Goal: Transaction & Acquisition: Purchase product/service

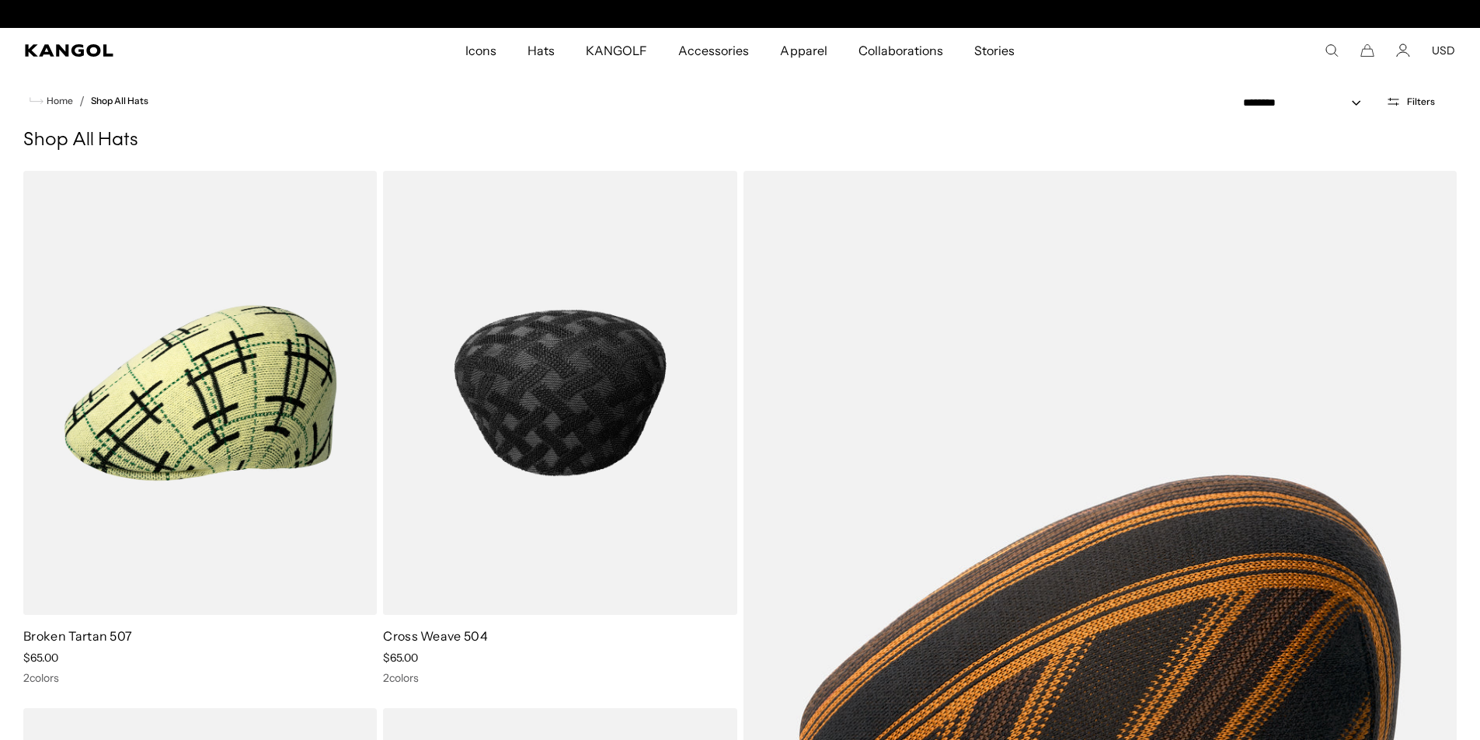
scroll to position [0, 320]
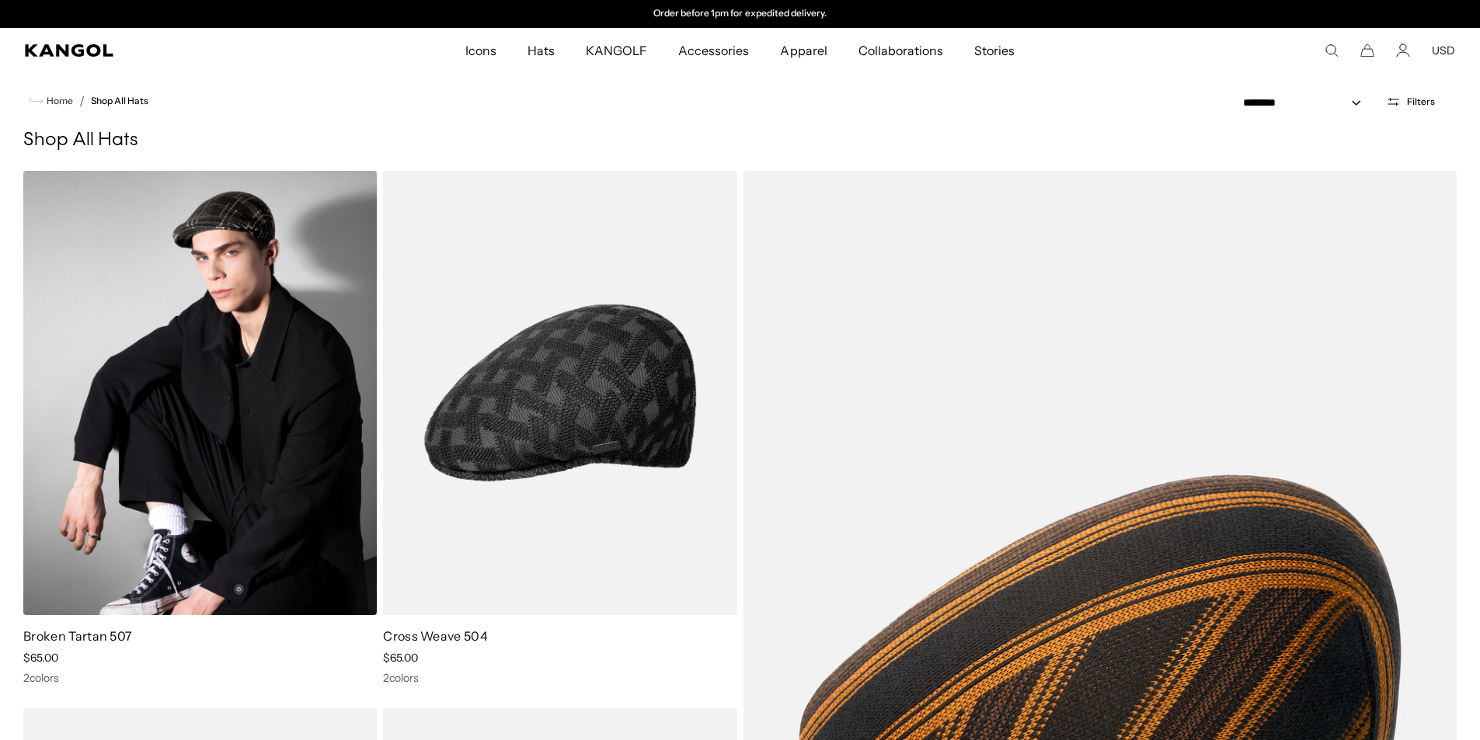
click at [306, 396] on img at bounding box center [199, 393] width 353 height 444
click at [321, 398] on img at bounding box center [199, 393] width 353 height 444
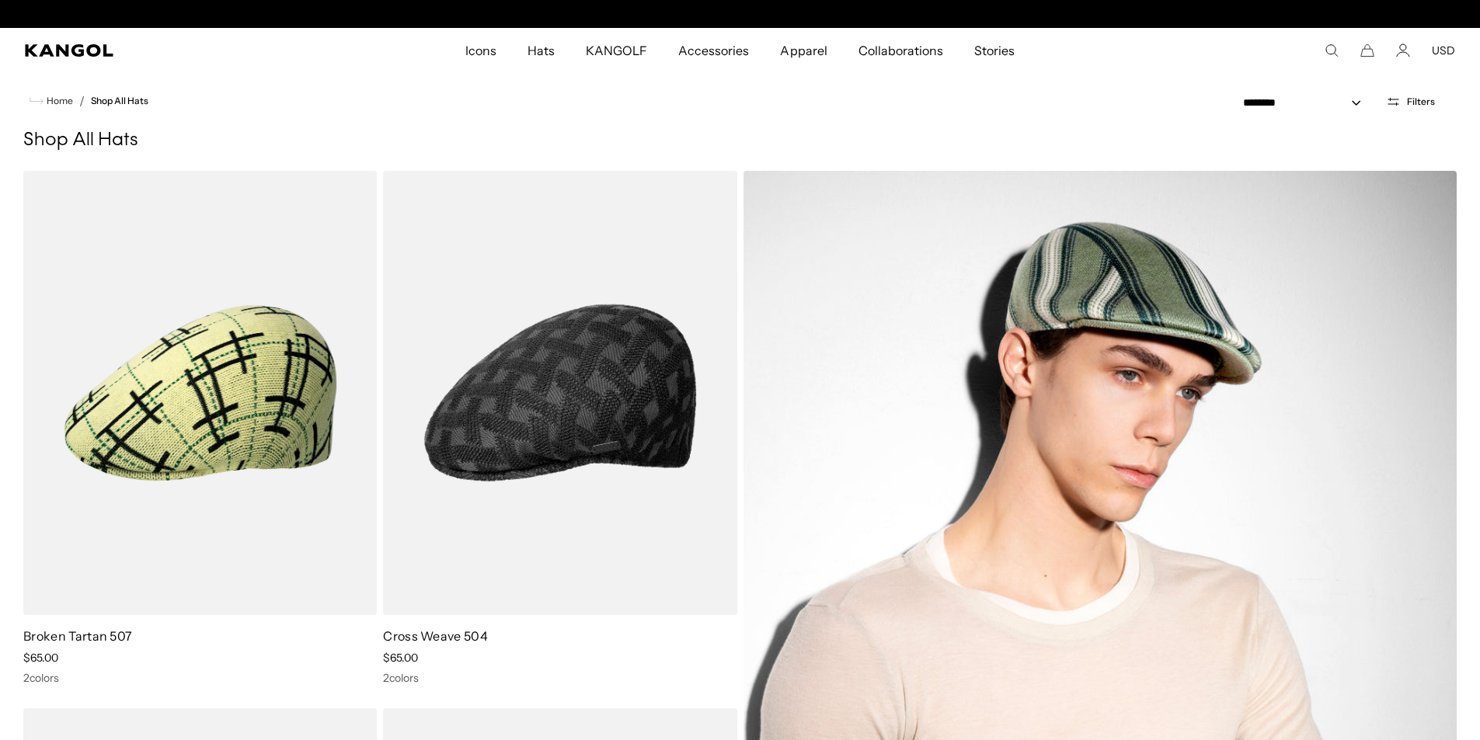
scroll to position [0, 0]
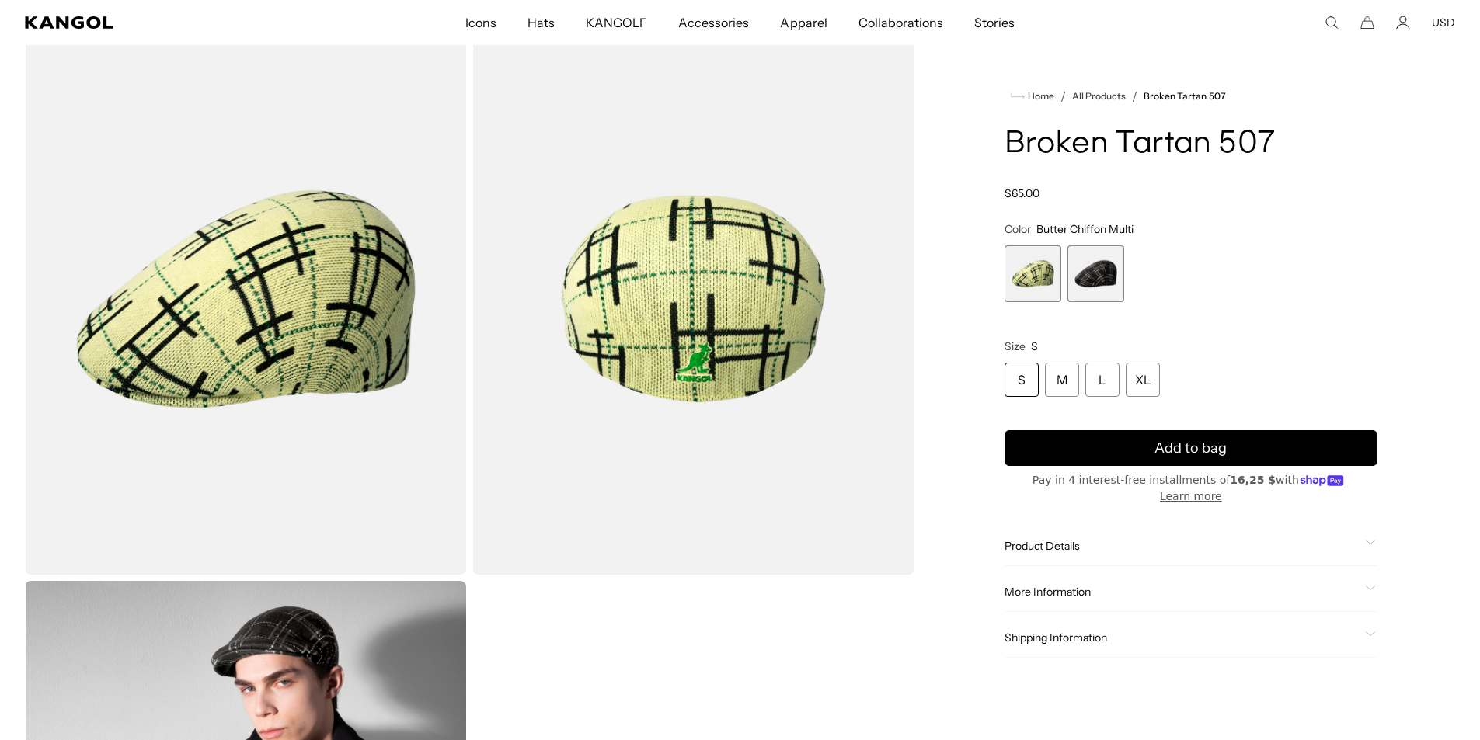
click at [1364, 539] on div "Product Details" at bounding box center [1190, 546] width 373 height 14
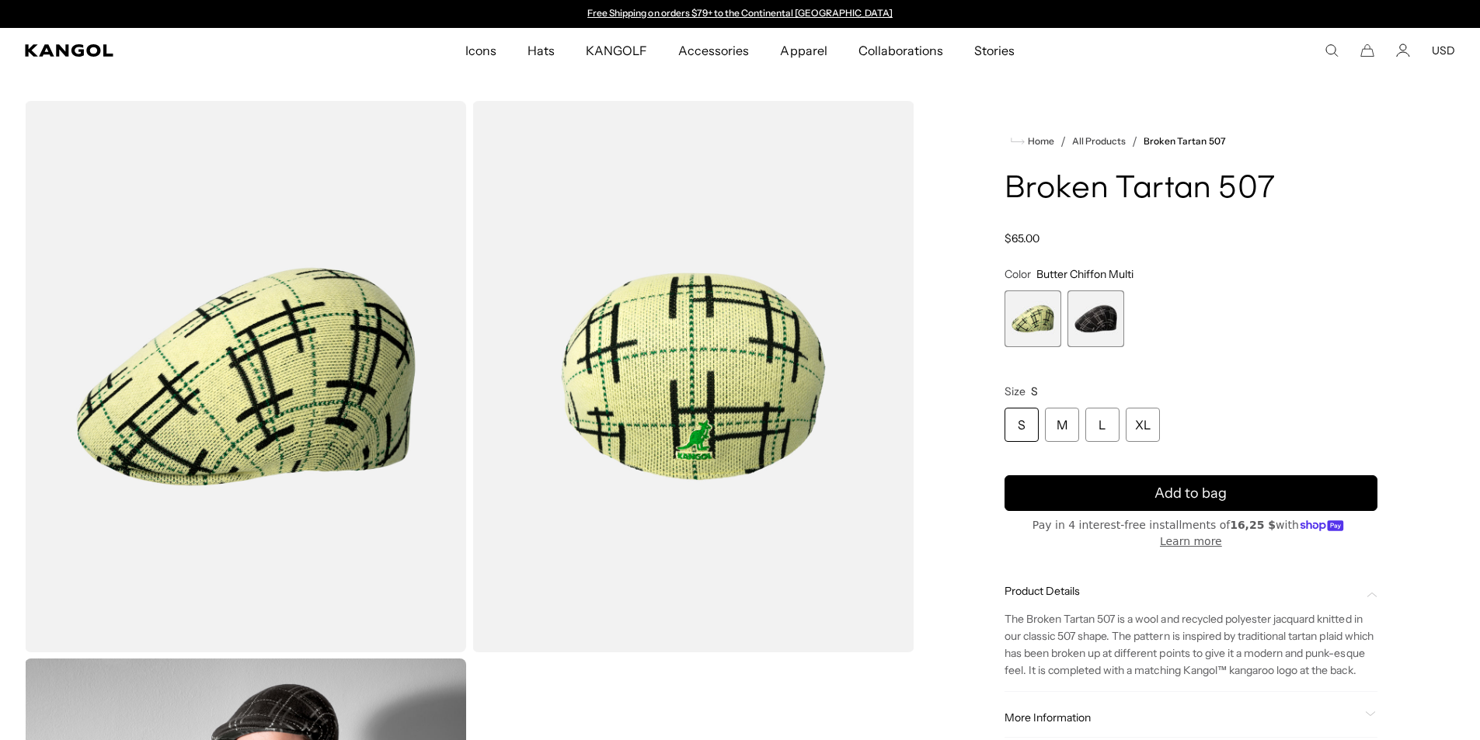
click at [1018, 391] on span "Size" at bounding box center [1014, 391] width 21 height 14
click at [1067, 273] on span "Butter Chiffon Multi" at bounding box center [1084, 274] width 97 height 14
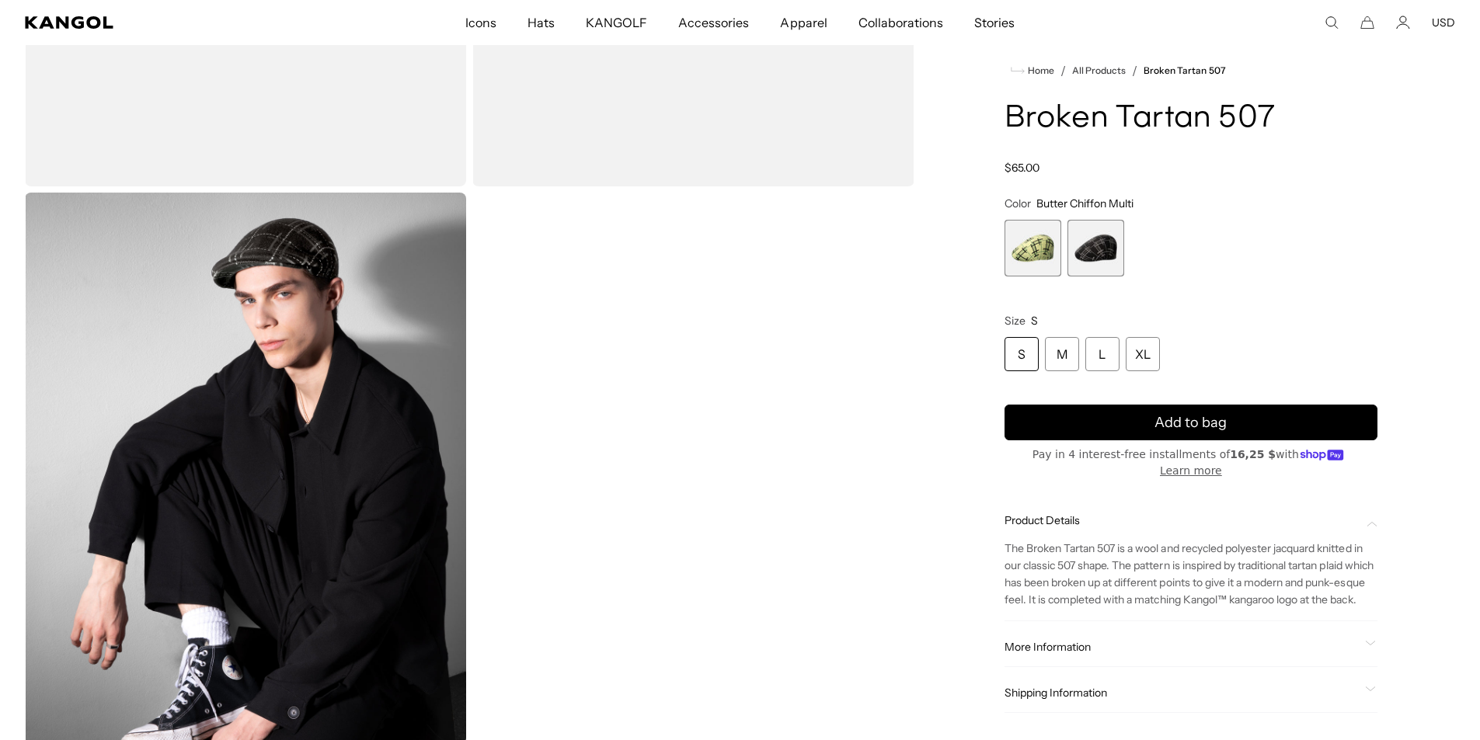
scroll to position [0, 0]
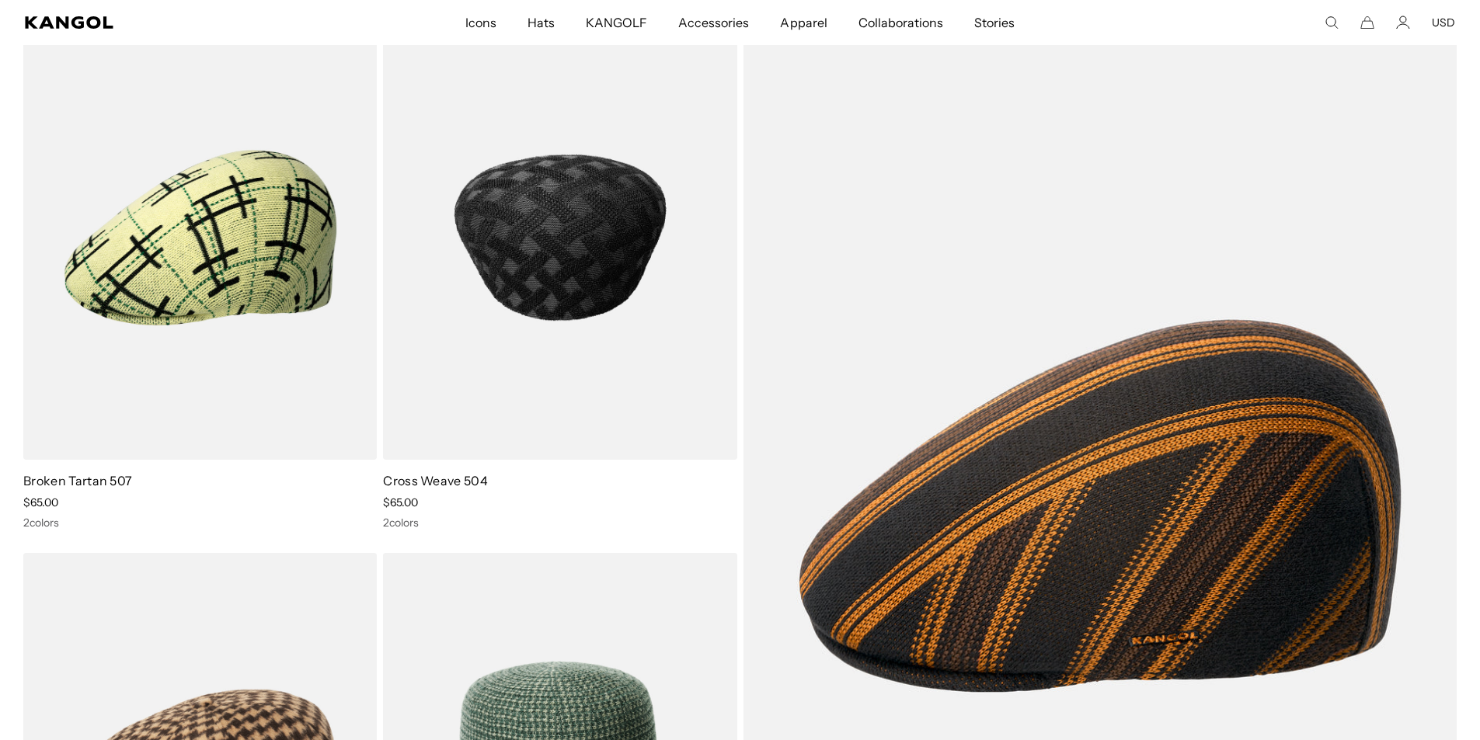
click at [451, 423] on img at bounding box center [559, 238] width 353 height 444
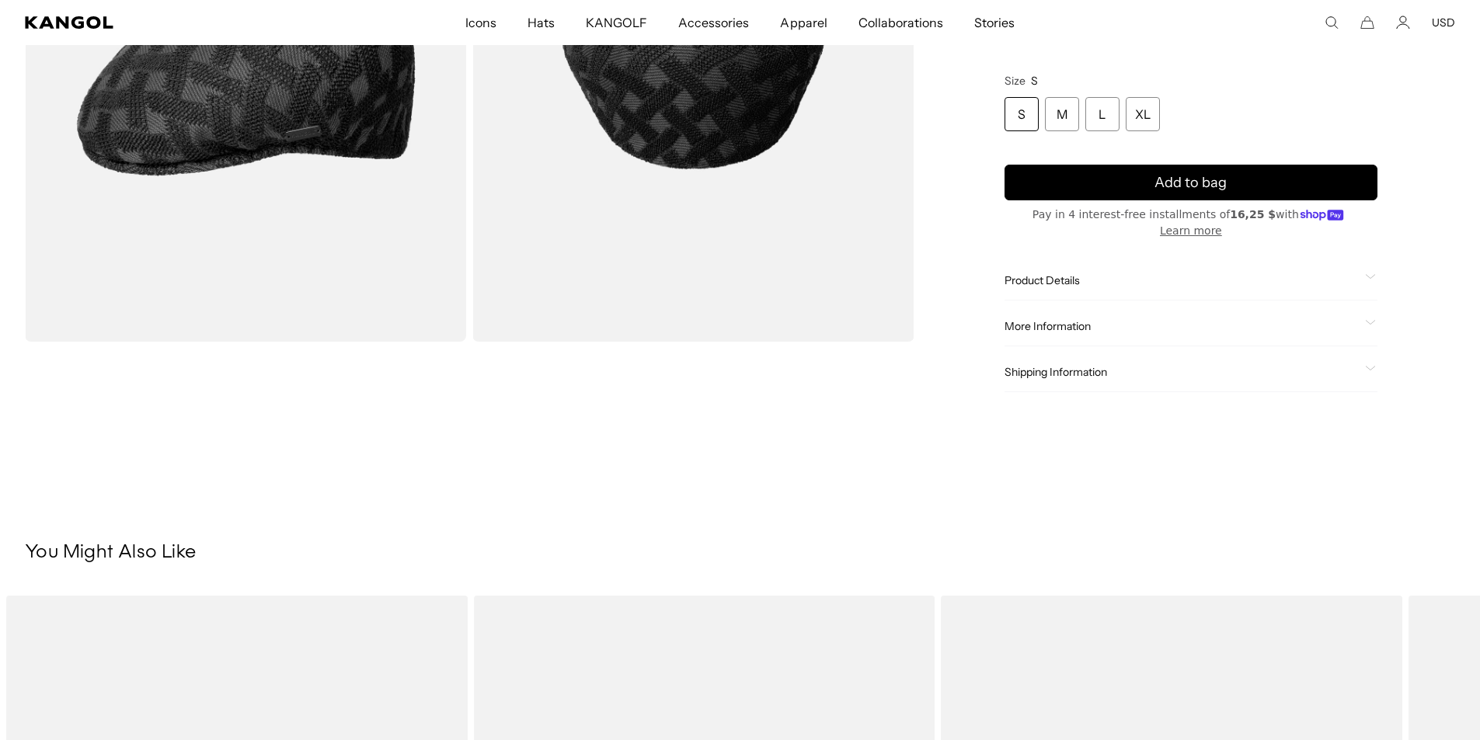
click at [1268, 319] on span "More Information" at bounding box center [1181, 326] width 354 height 14
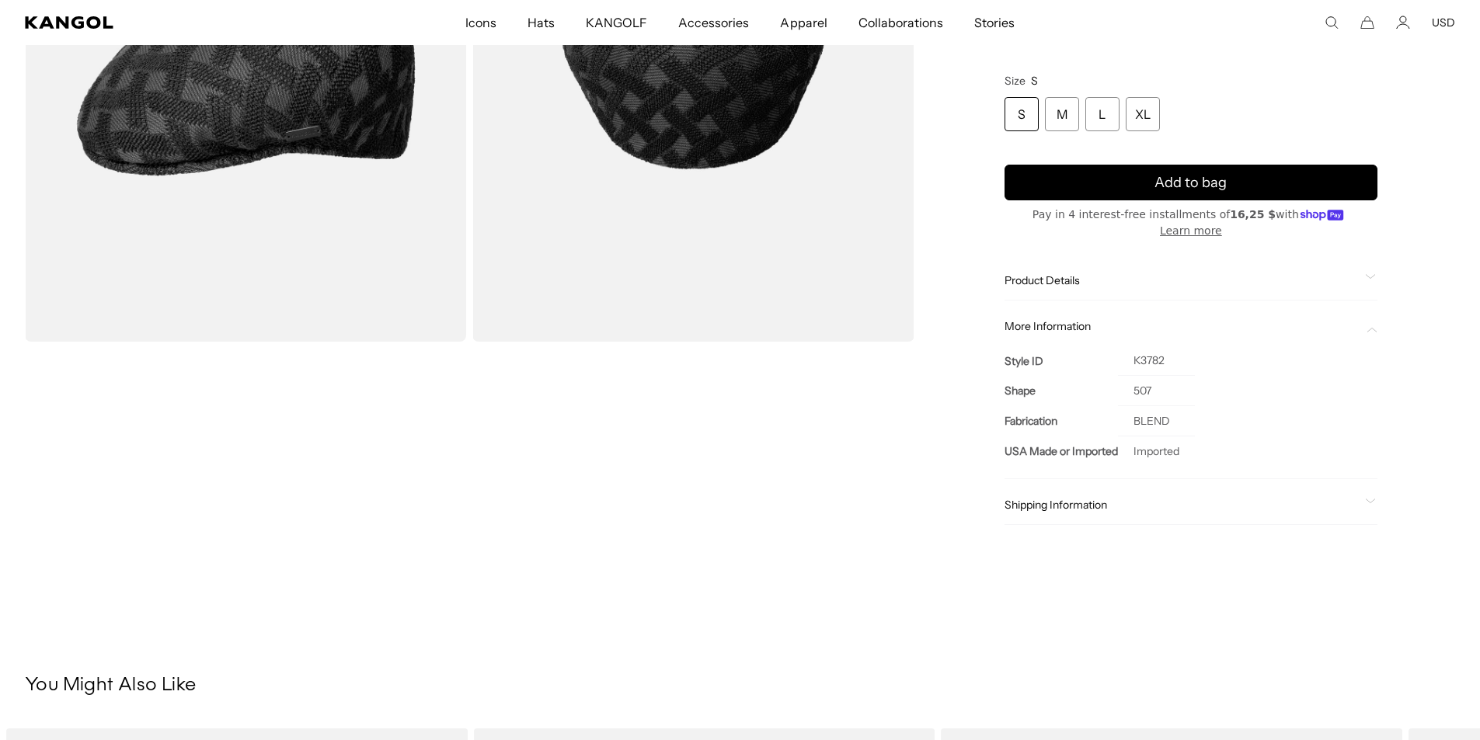
scroll to position [0, 320]
click at [1290, 273] on span "Product Details" at bounding box center [1181, 280] width 354 height 14
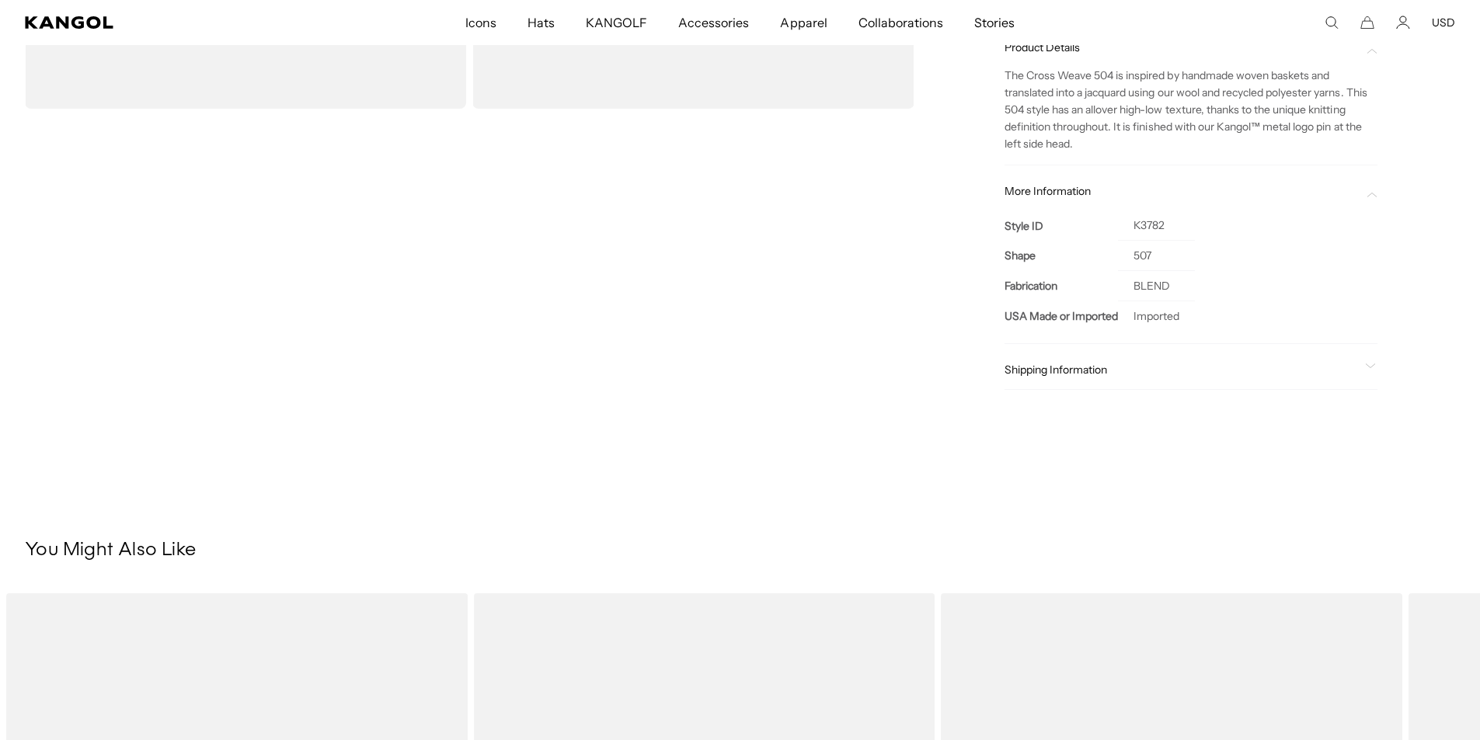
scroll to position [0, 0]
click at [1288, 332] on div "Product Details The Cross Weave 504 is inspired by handmade woven baskets and t…" at bounding box center [1190, 209] width 373 height 362
click at [1288, 363] on span "Shipping Information" at bounding box center [1181, 370] width 354 height 14
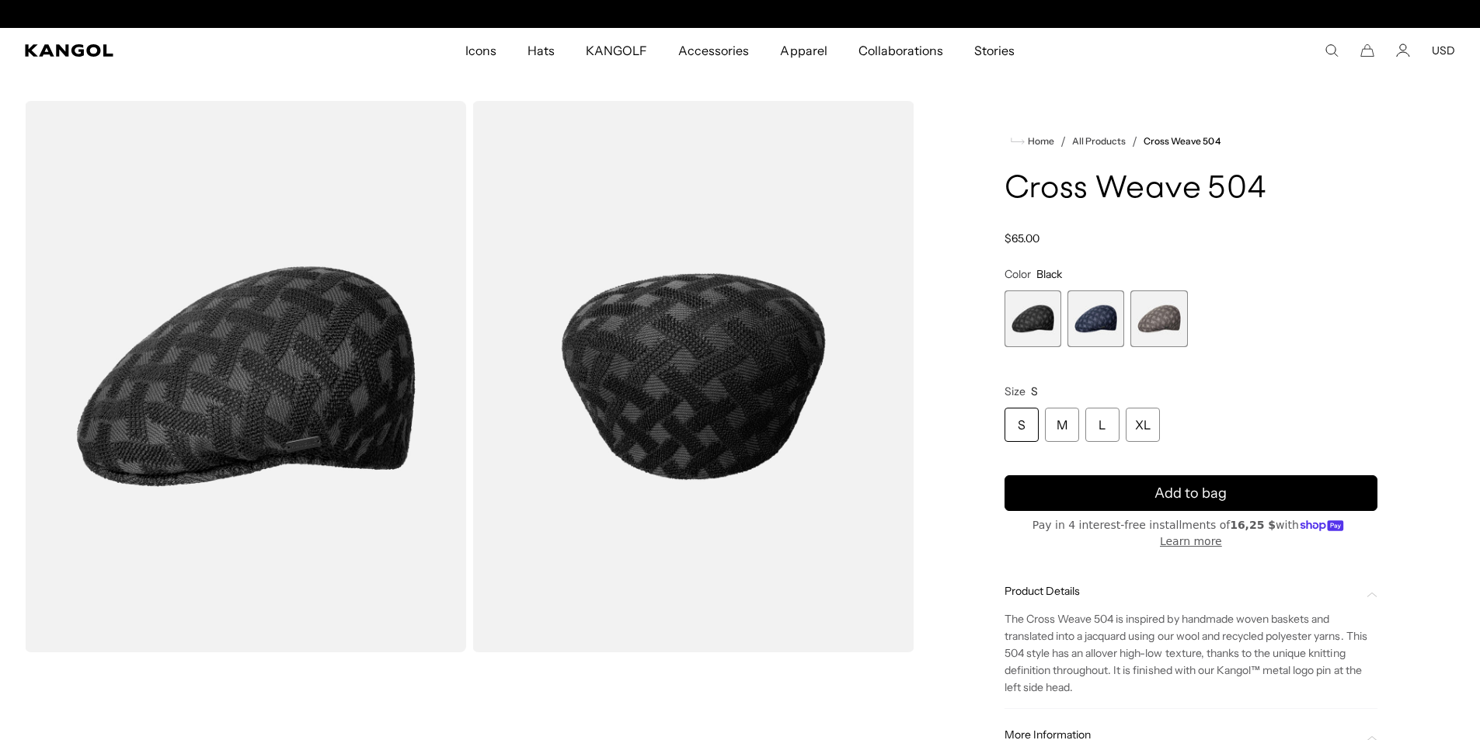
scroll to position [0, 320]
click at [1105, 325] on span "2 of 3" at bounding box center [1095, 318] width 57 height 57
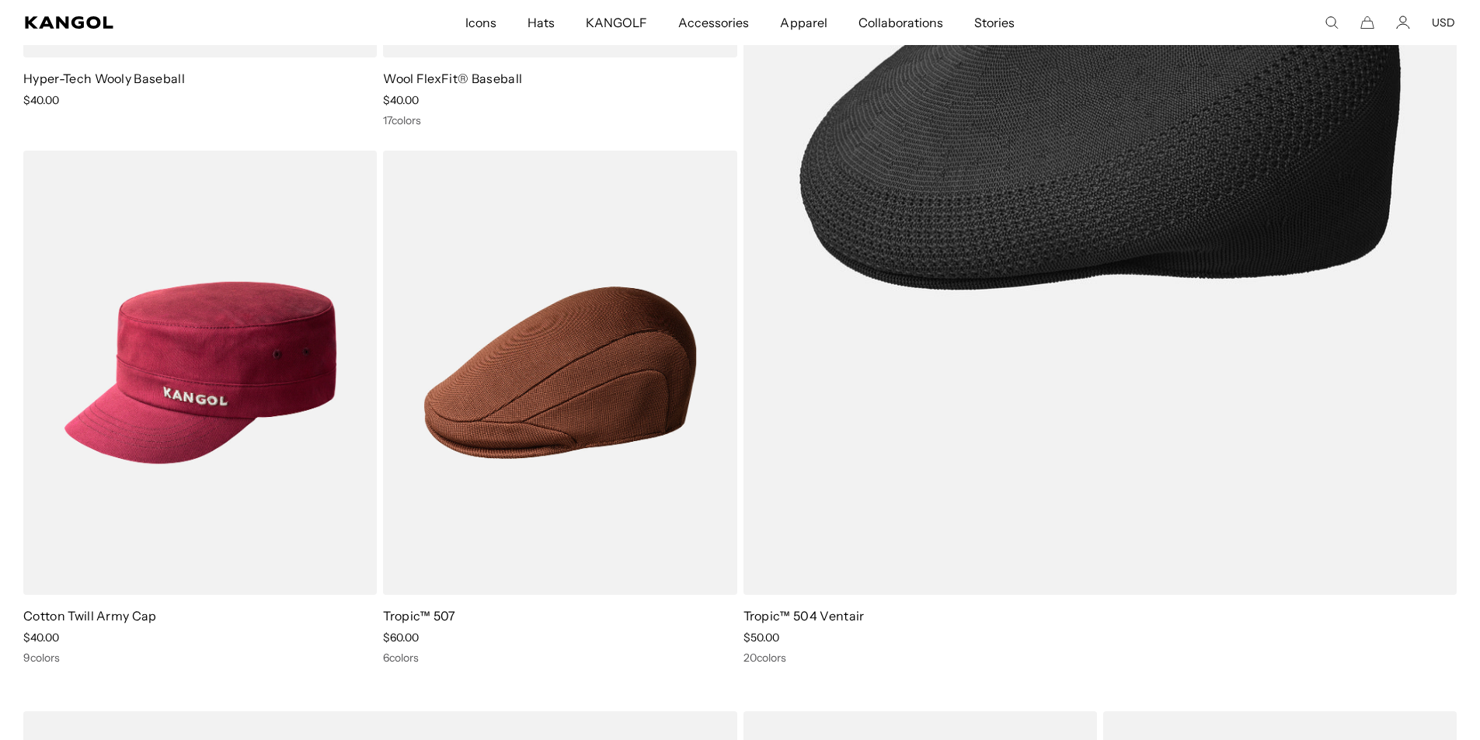
scroll to position [7145, 0]
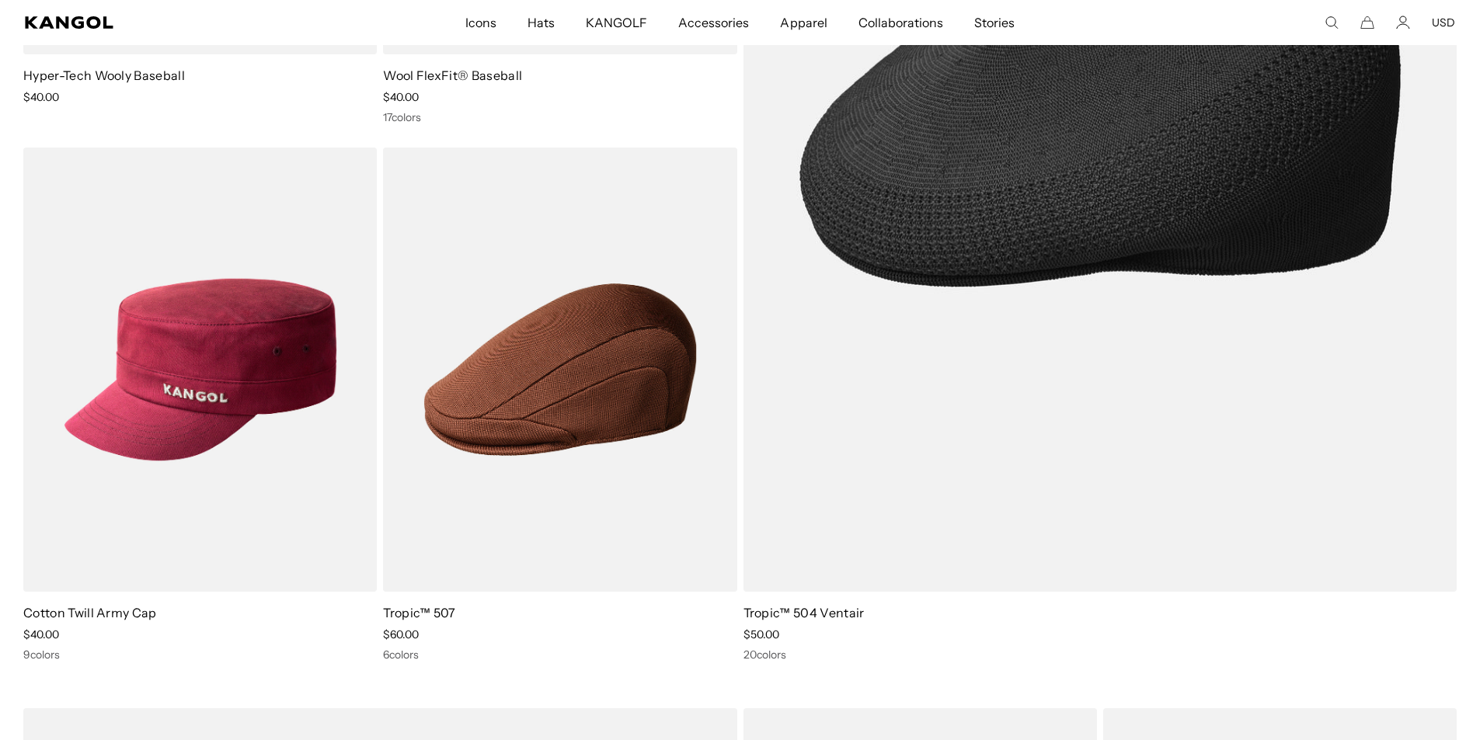
click at [1023, 336] on img at bounding box center [1100, 101] width 714 height 981
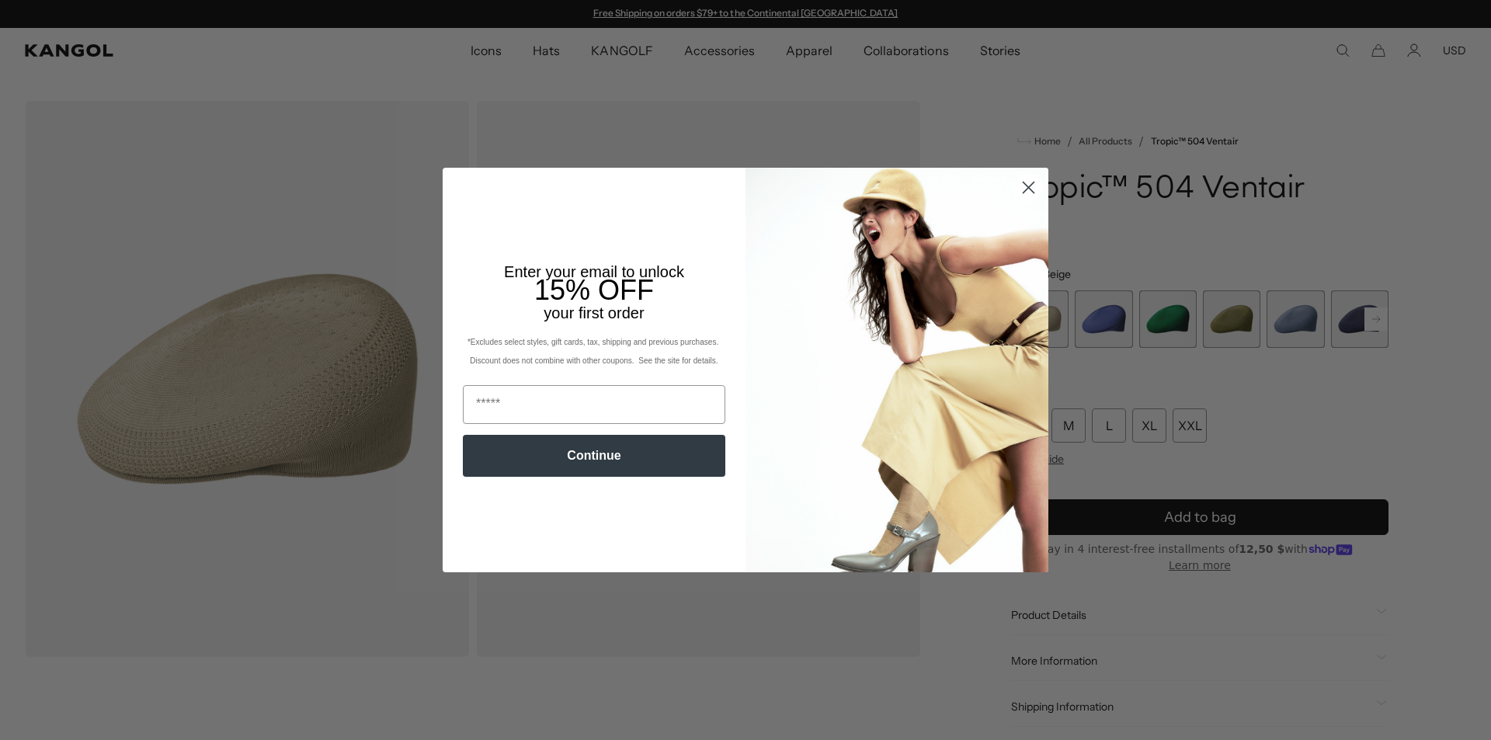
click at [1019, 190] on circle "Close dialog" at bounding box center [1029, 188] width 26 height 26
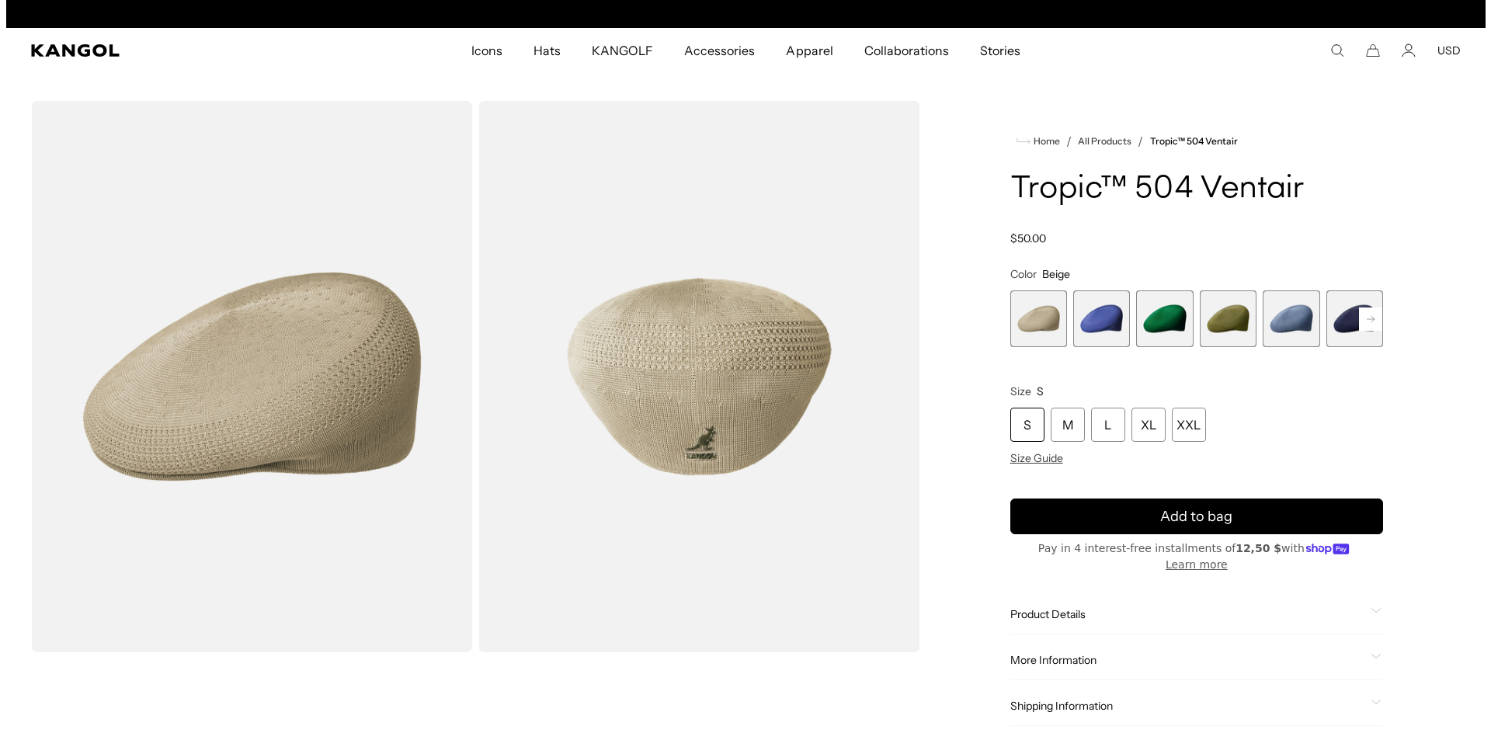
scroll to position [0, 320]
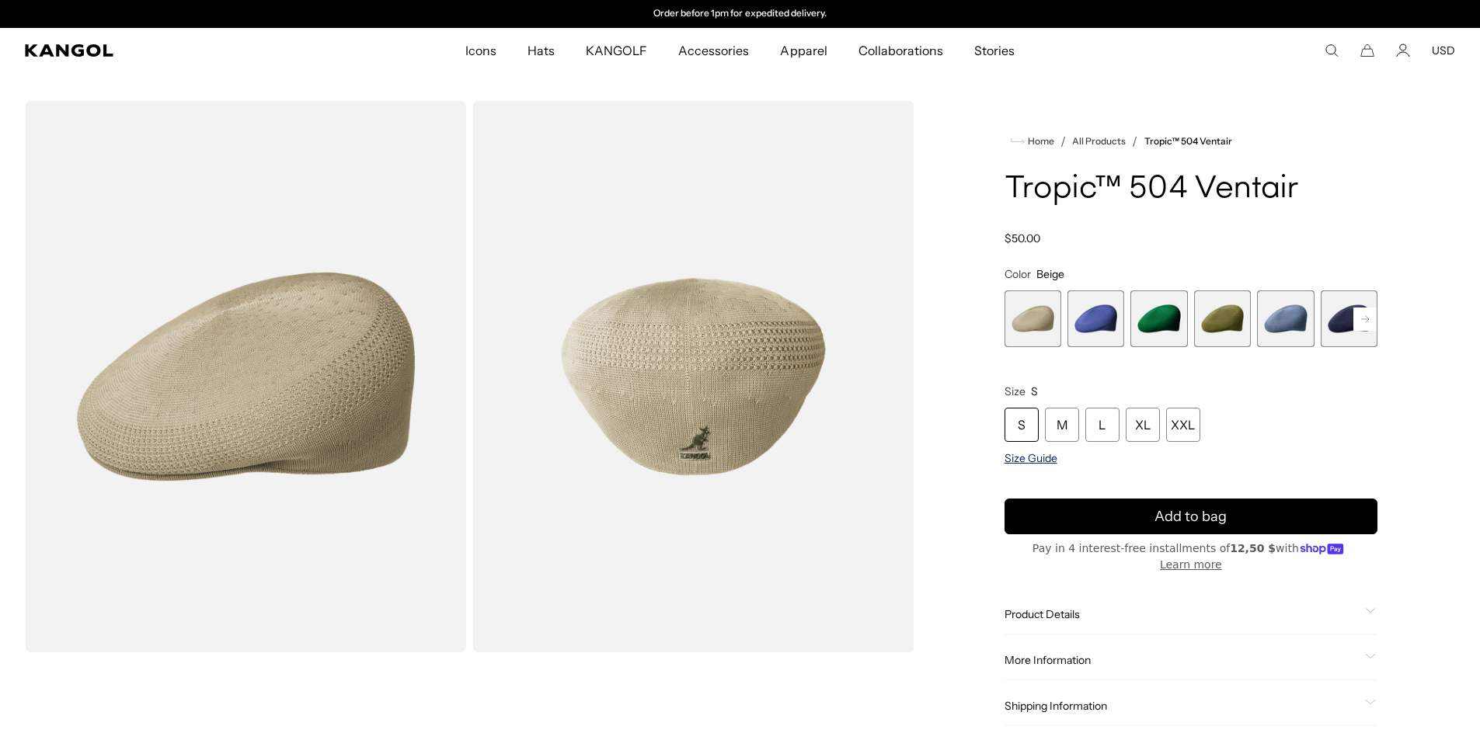
click at [1038, 457] on span "Size Guide" at bounding box center [1030, 458] width 53 height 14
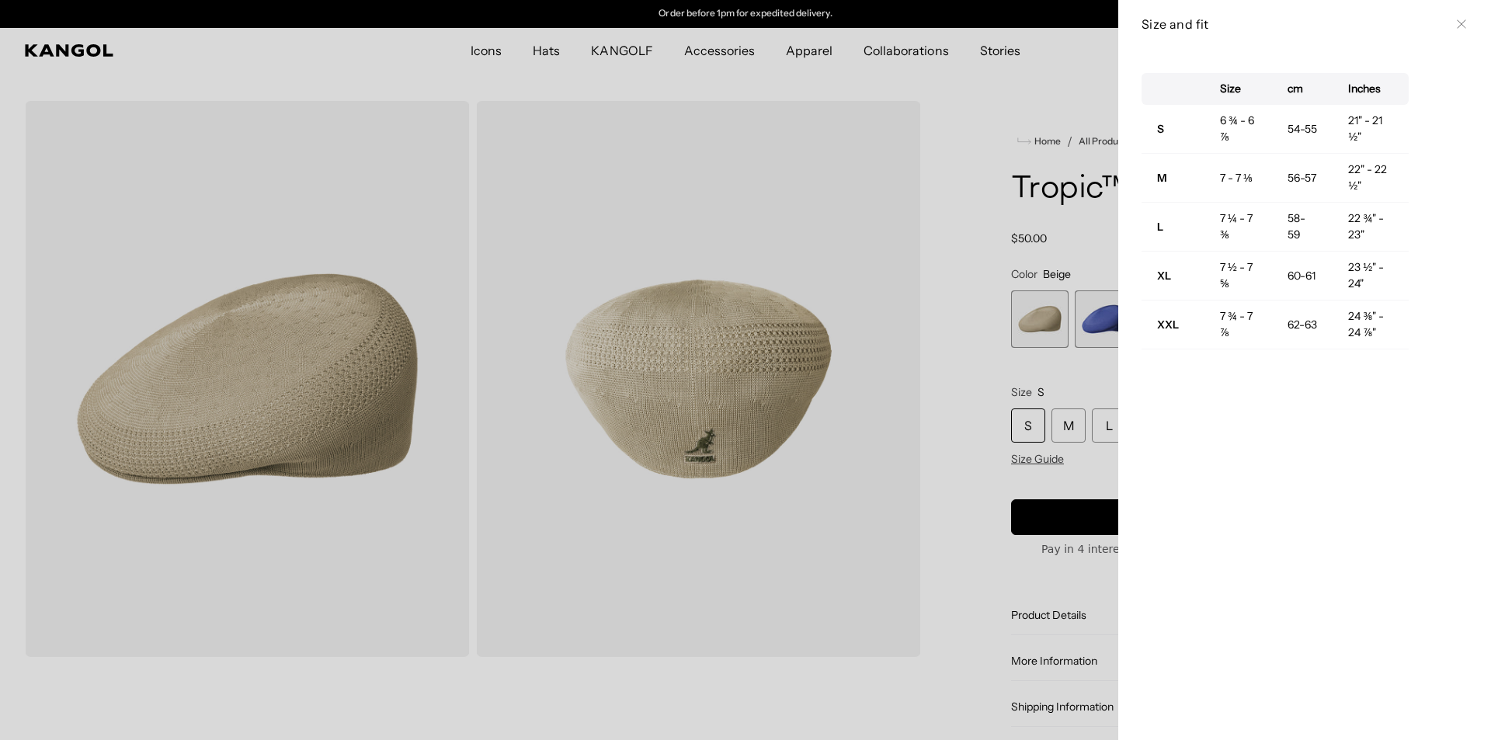
click at [1457, 26] on icon at bounding box center [1461, 23] width 9 height 9
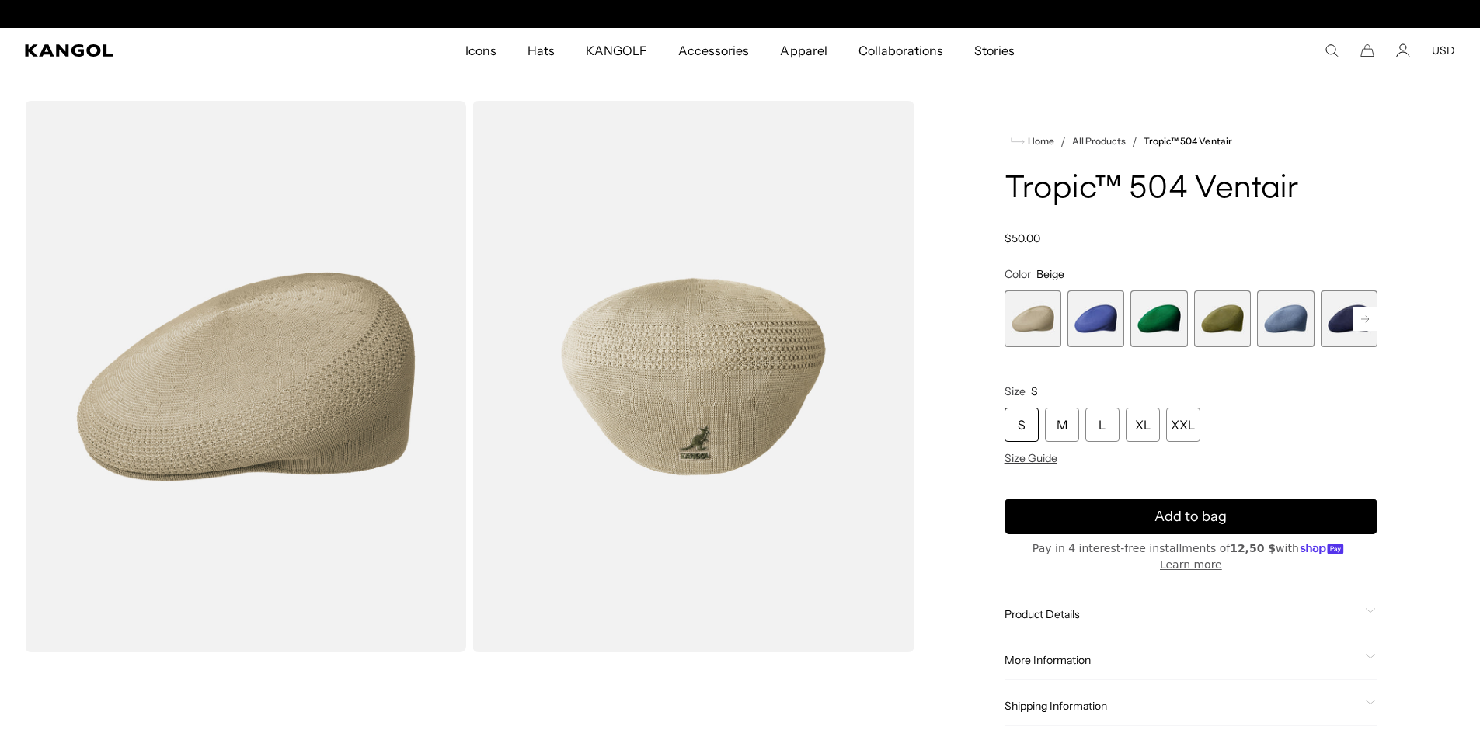
scroll to position [0, 0]
